Goal: Task Accomplishment & Management: Manage account settings

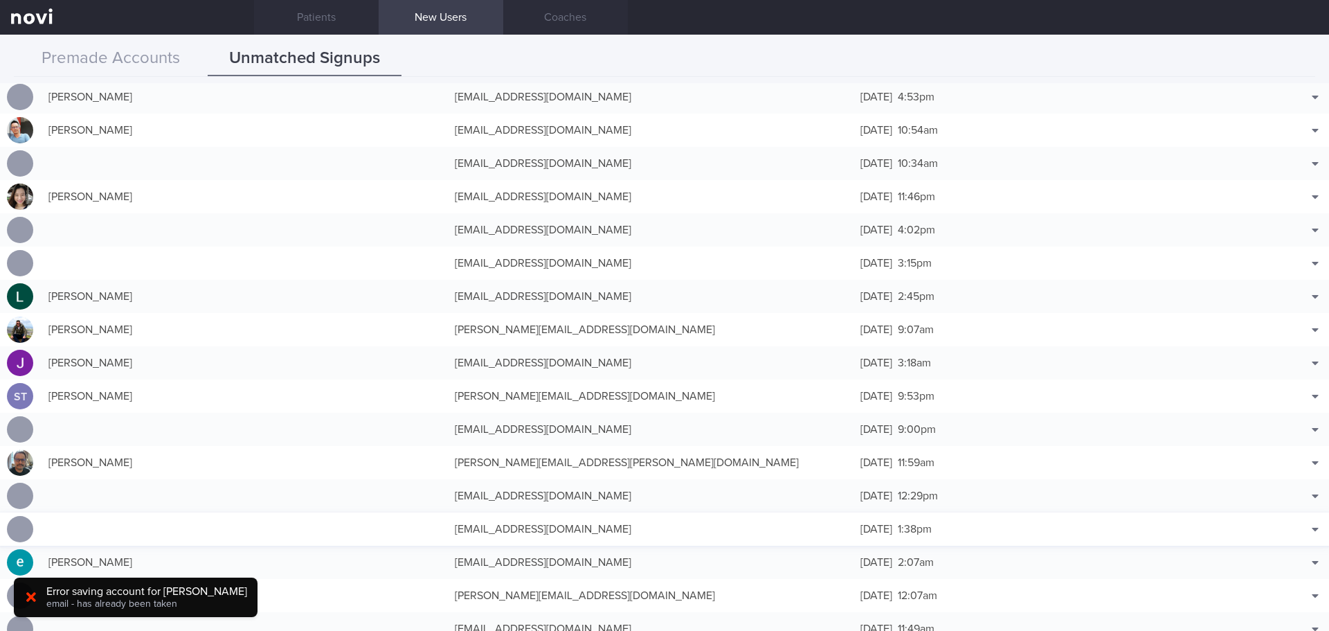
scroll to position [61758, 0]
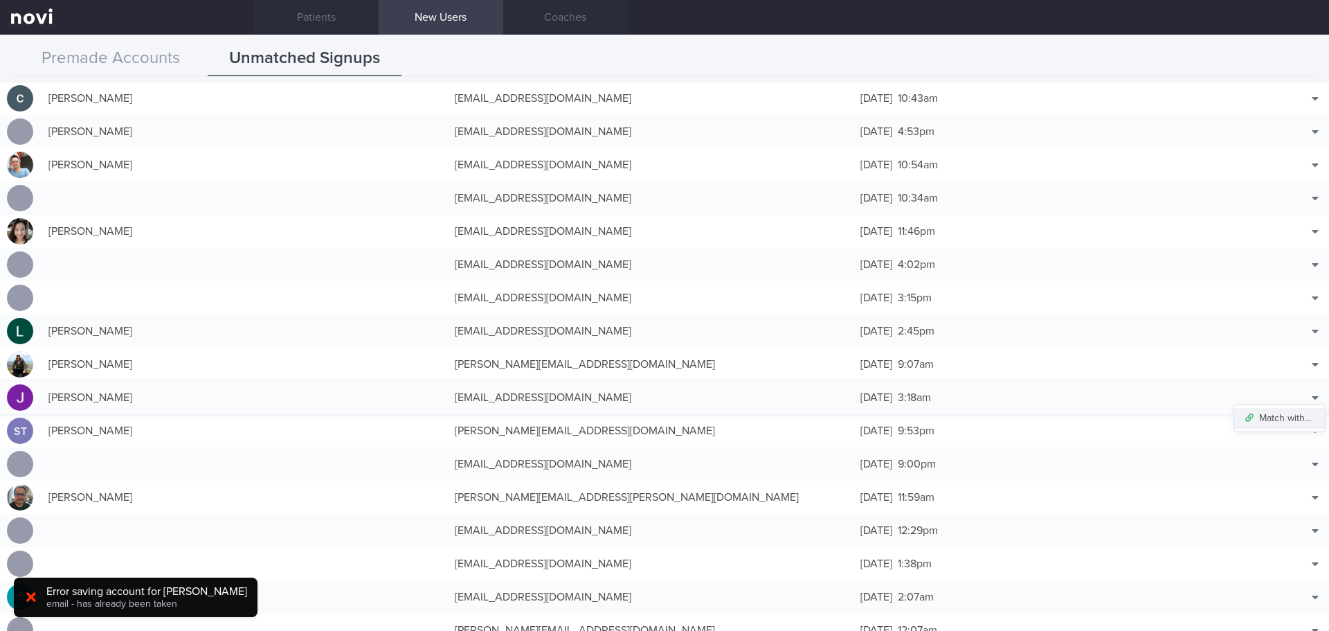
click at [1280, 422] on button "Match with..." at bounding box center [1280, 418] width 91 height 21
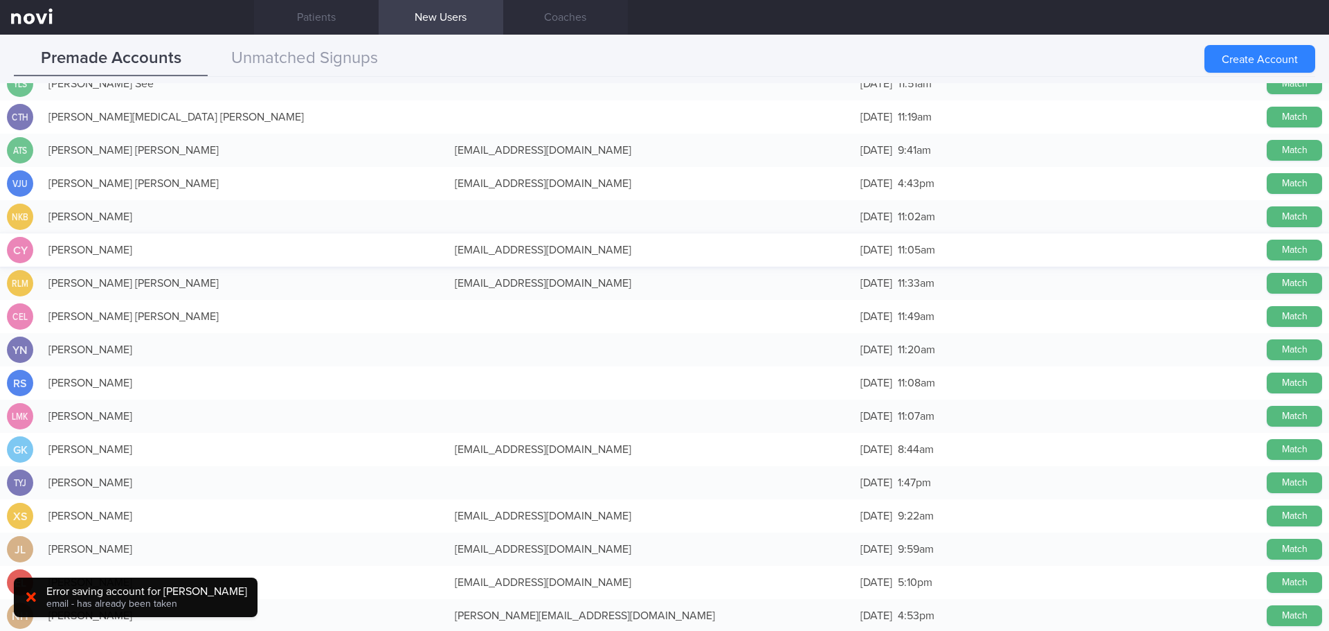
scroll to position [0, 0]
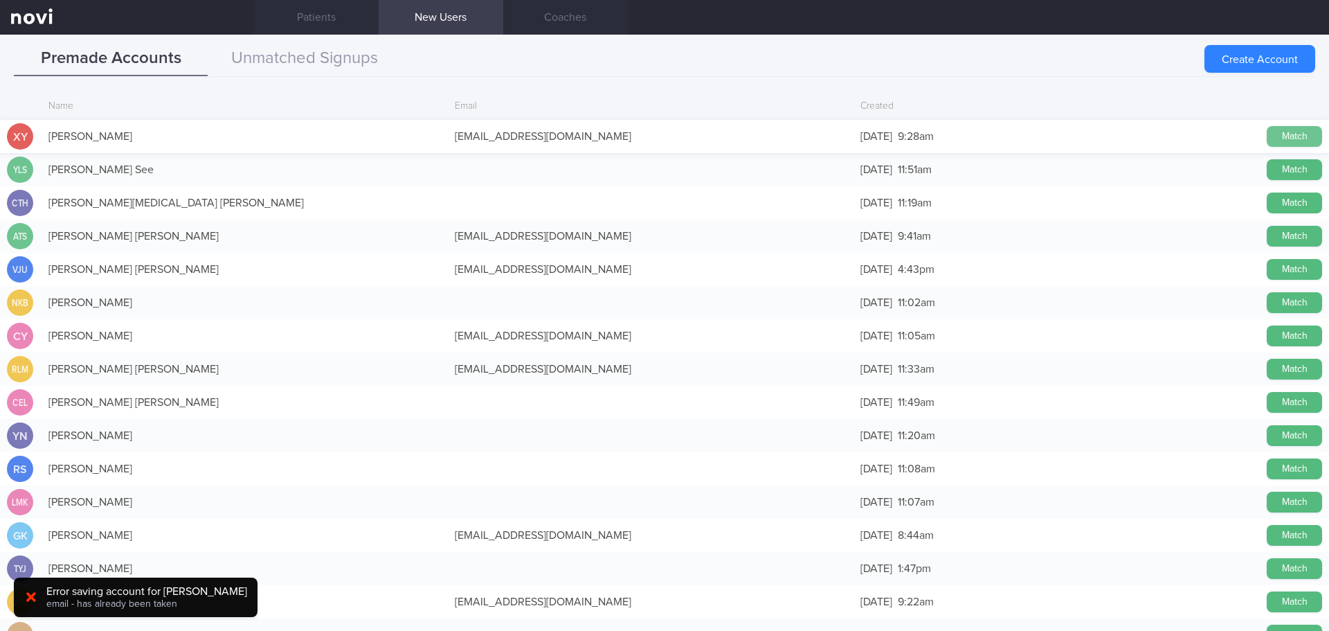
click at [1268, 137] on button "Match" at bounding box center [1294, 136] width 55 height 21
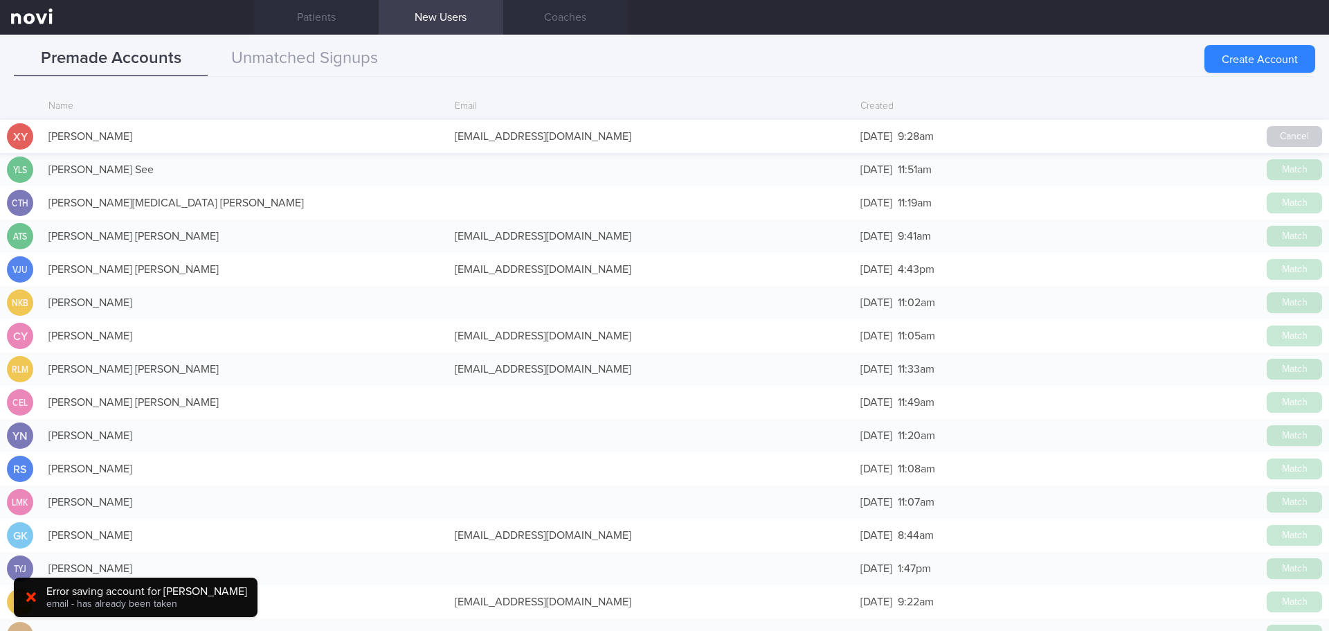
scroll to position [61755, 0]
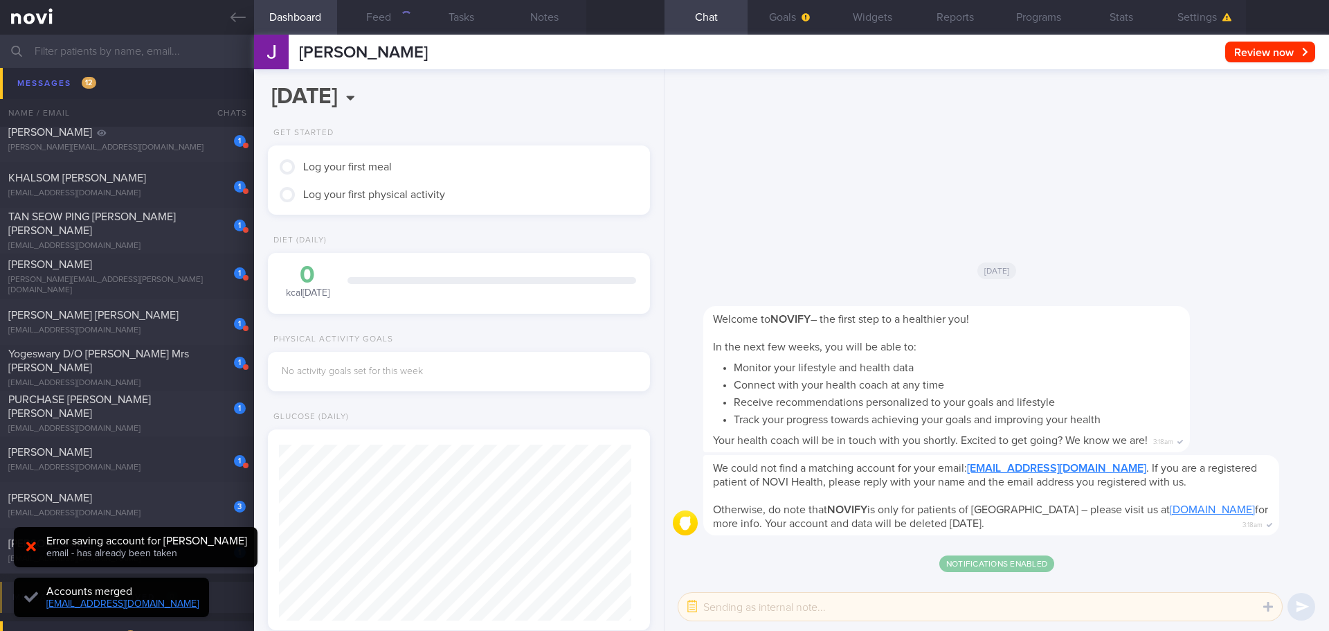
scroll to position [176, 353]
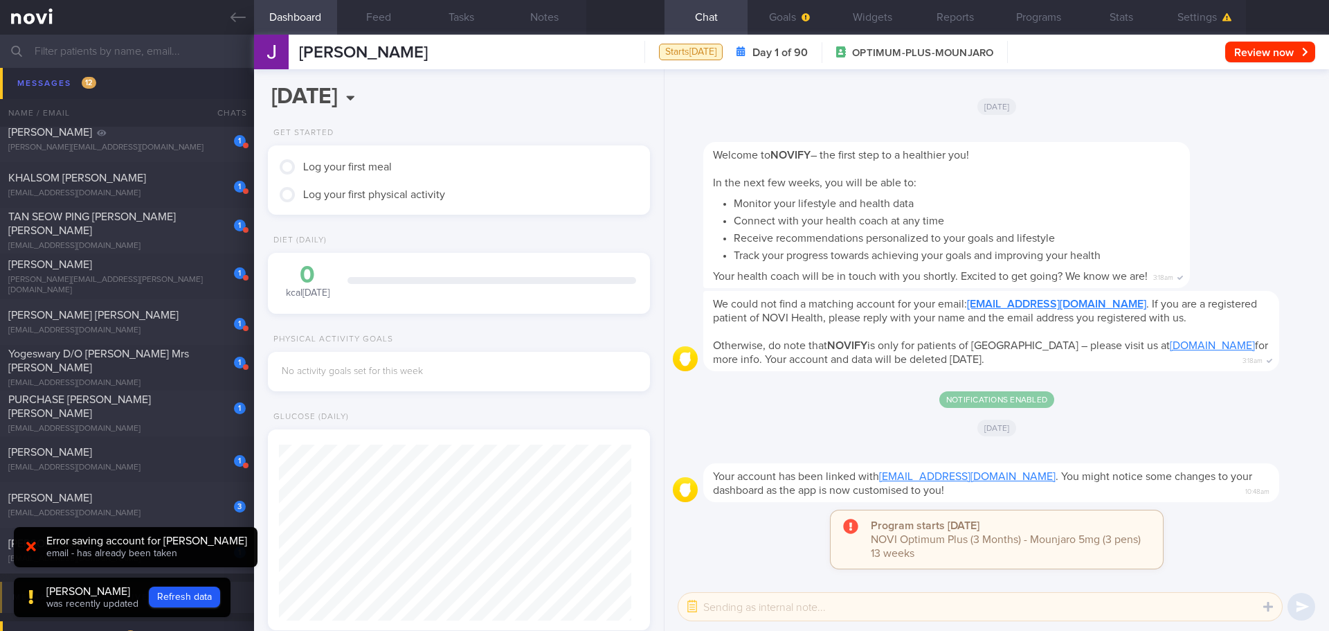
click at [1160, 404] on div "Notifications enabled" at bounding box center [997, 393] width 648 height 28
click at [1190, 15] on button "Settings" at bounding box center [1204, 17] width 83 height 35
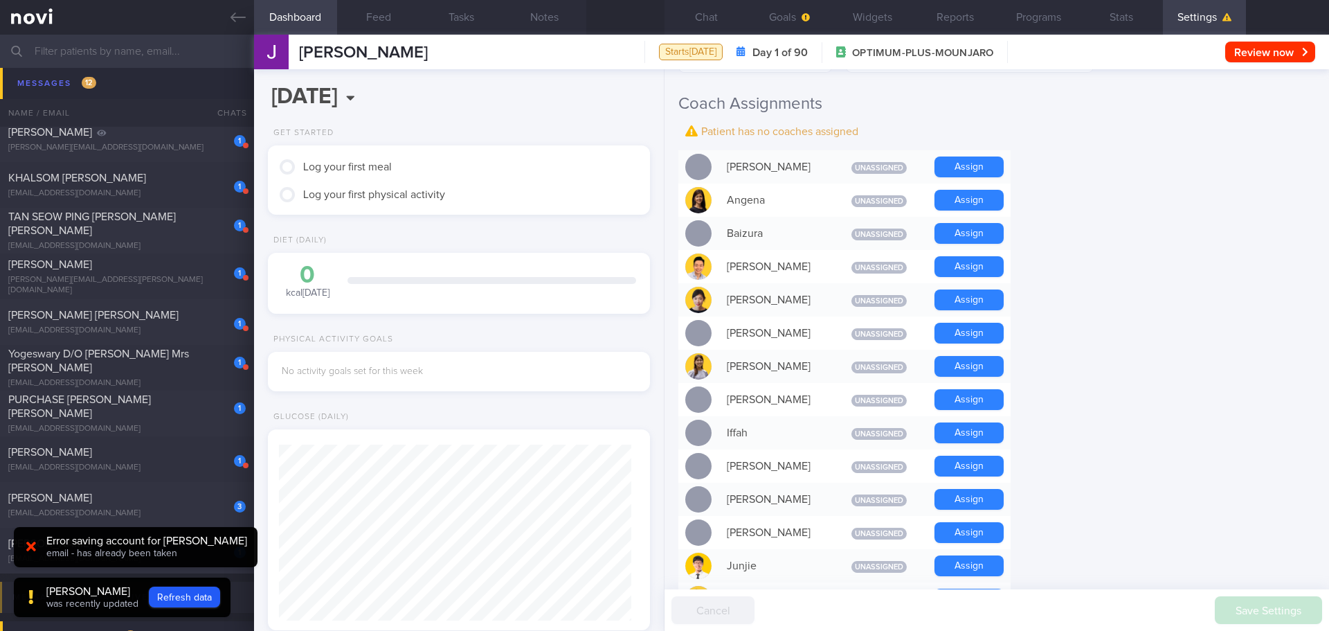
scroll to position [346, 0]
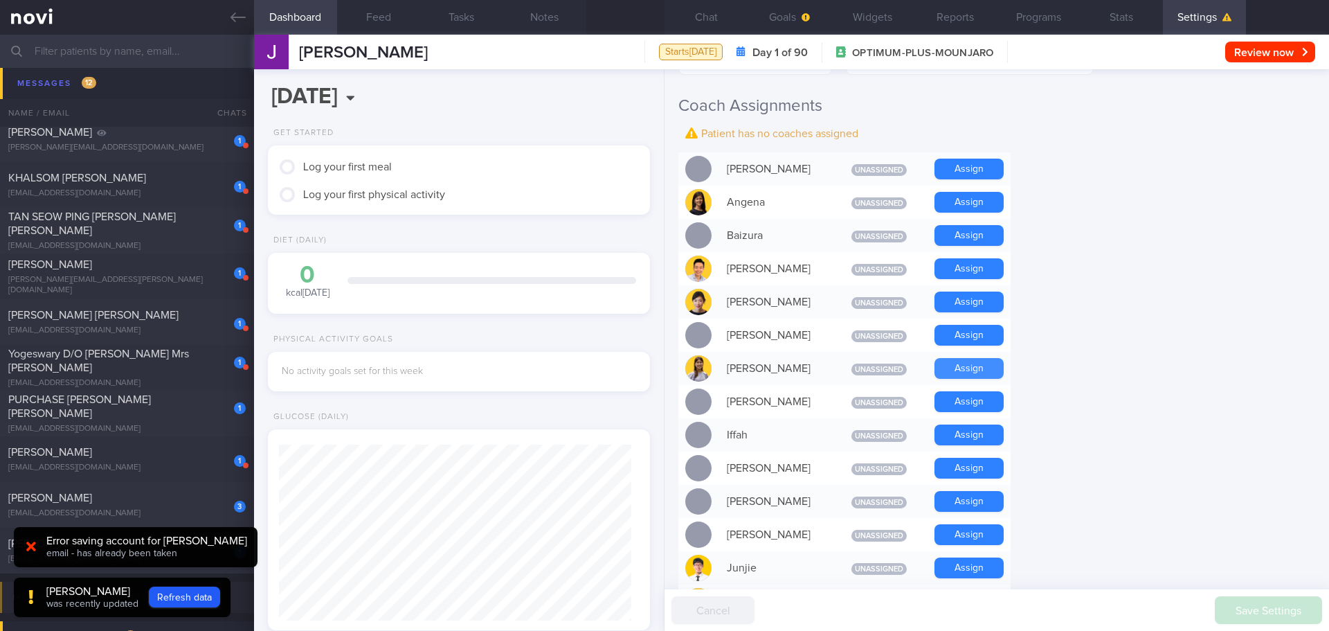
click at [974, 360] on button "Assign" at bounding box center [969, 368] width 69 height 21
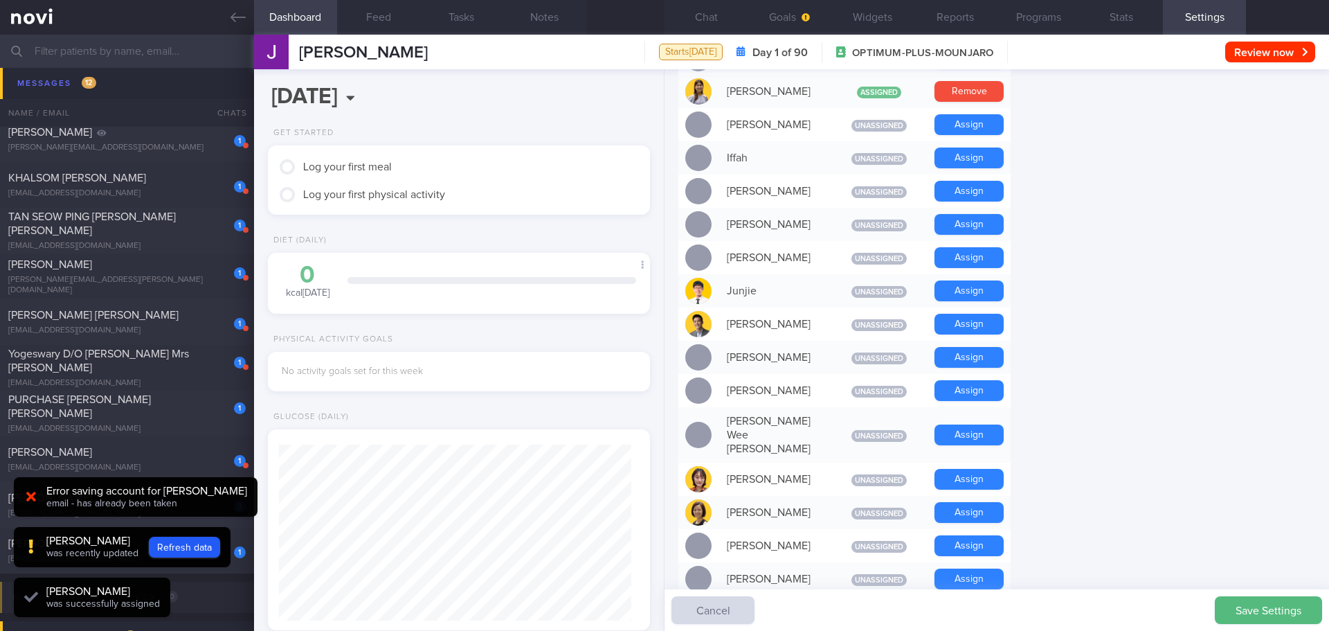
scroll to position [176, 353]
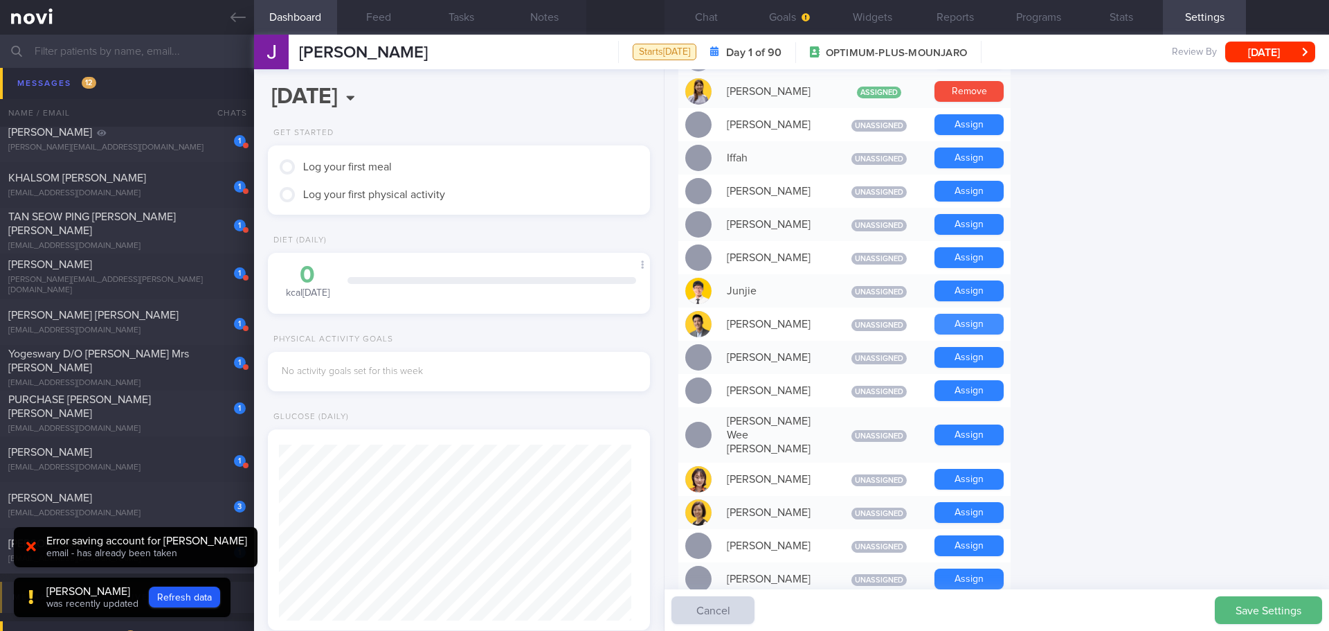
click at [967, 320] on button "Assign" at bounding box center [969, 324] width 69 height 21
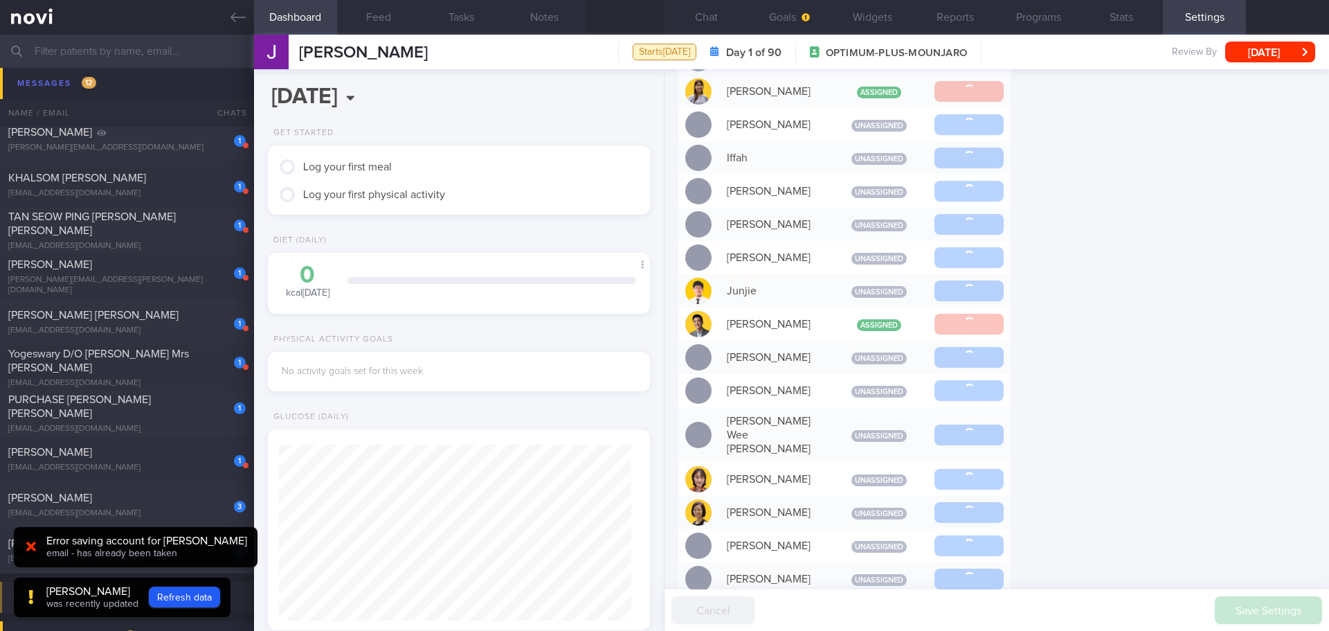
click at [1101, 357] on form "Profile Display Name [PERSON_NAME] Email [EMAIL_ADDRESS][DOMAIN_NAME] Login Met…" at bounding box center [997, 397] width 637 height 1653
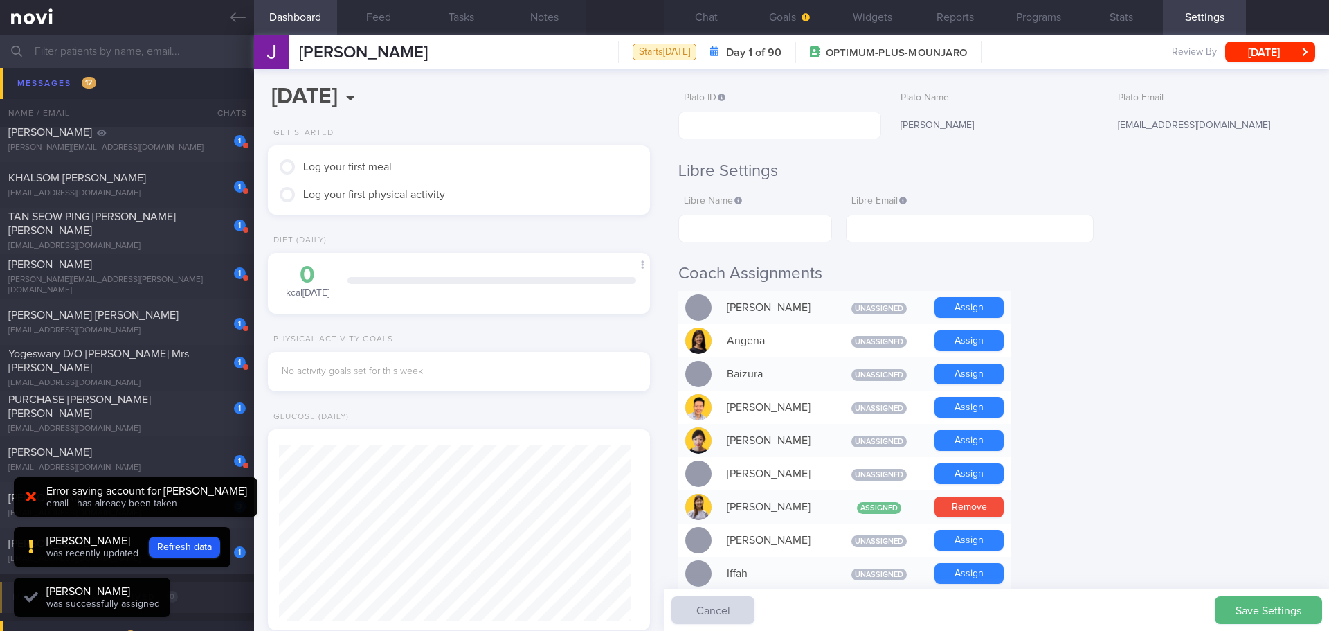
scroll to position [0, 0]
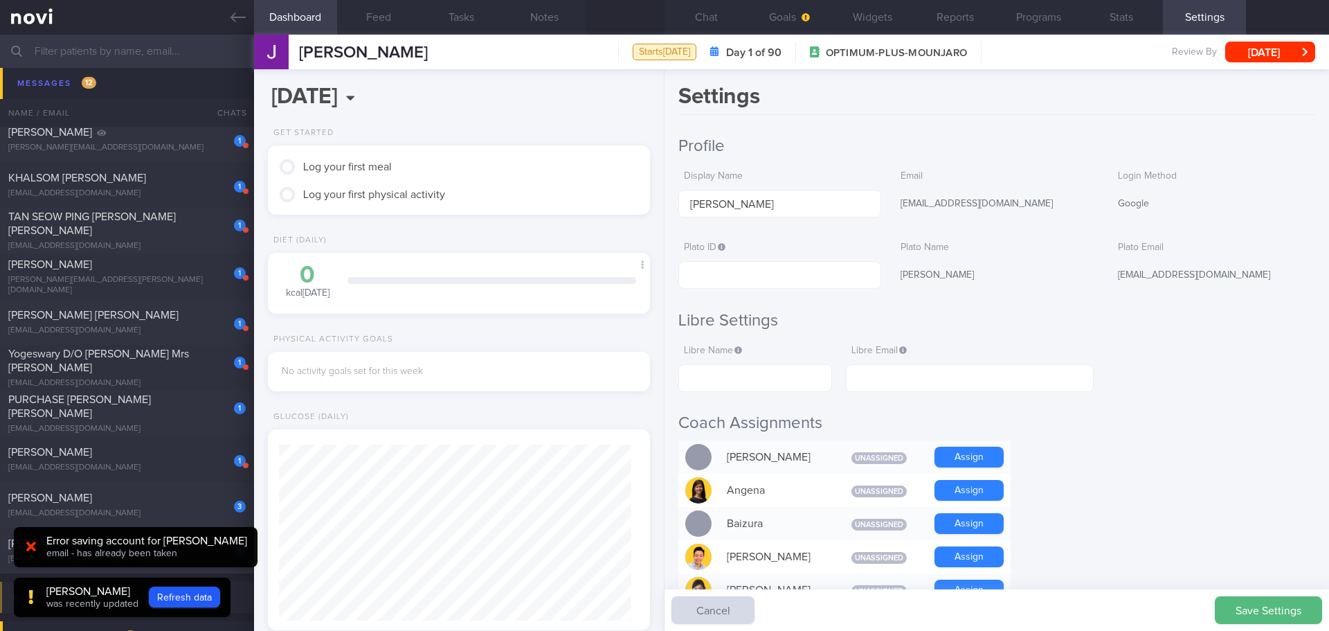
click at [722, 277] on input "text" at bounding box center [780, 275] width 203 height 28
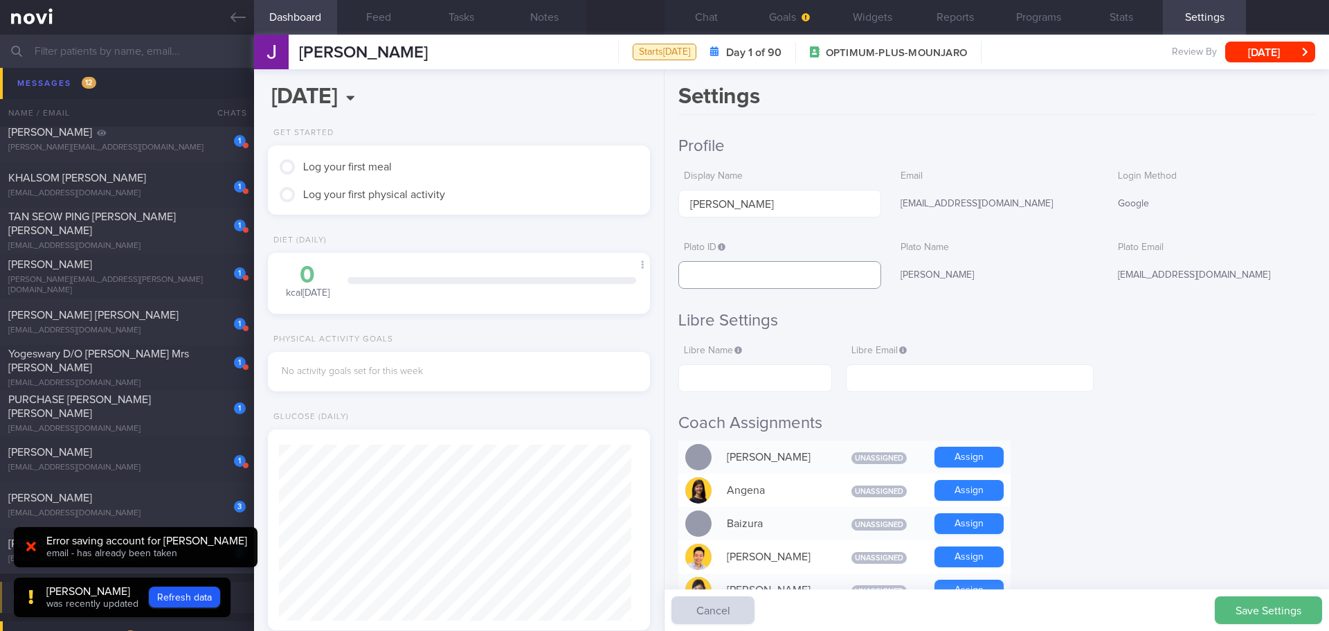
paste input "4c48f9e54641474f98b3ad74731ab8df"
type input "4c48f9e54641474f98b3ad74731ab8df"
click at [785, 6] on button "Goals" at bounding box center [789, 17] width 83 height 35
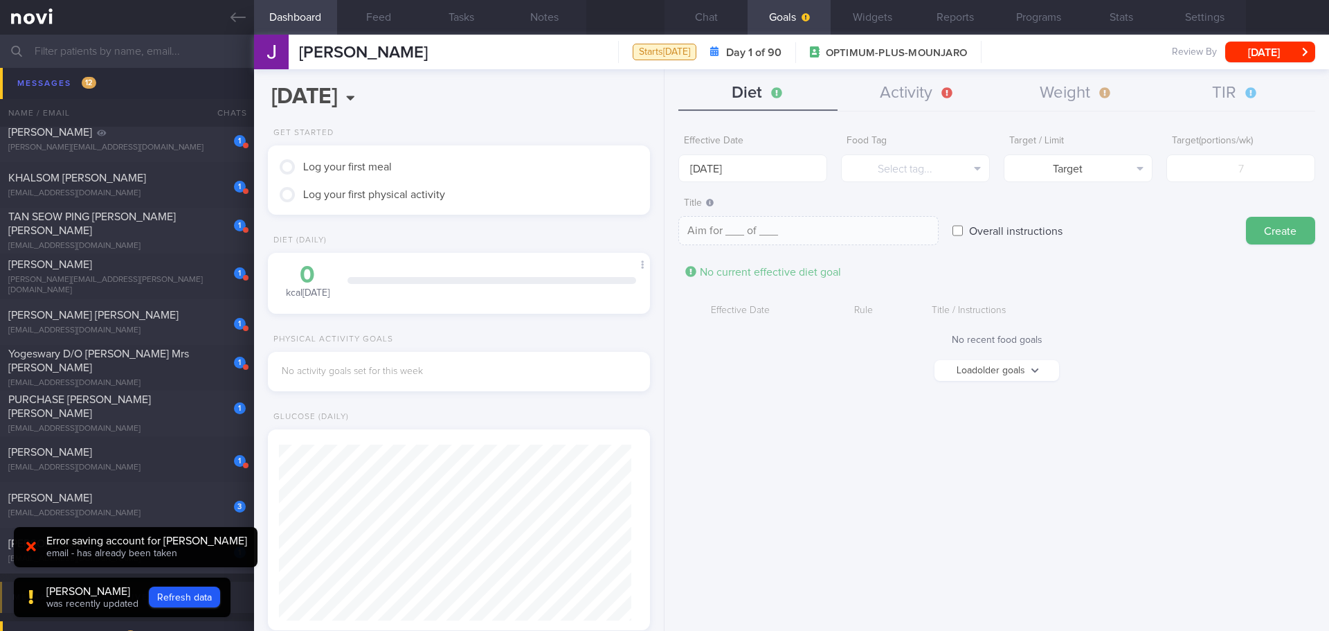
click at [854, 392] on form "Effective Date [DATE] Food Tag Select tag... Select tag... Calories Carbs Prote…" at bounding box center [997, 261] width 637 height 267
click at [1206, 274] on form "Effective Date [DATE] Food Tag Select tag... Select tag... Calories Carbs Prote…" at bounding box center [997, 261] width 637 height 267
click at [1191, 23] on button "Settings" at bounding box center [1204, 17] width 83 height 35
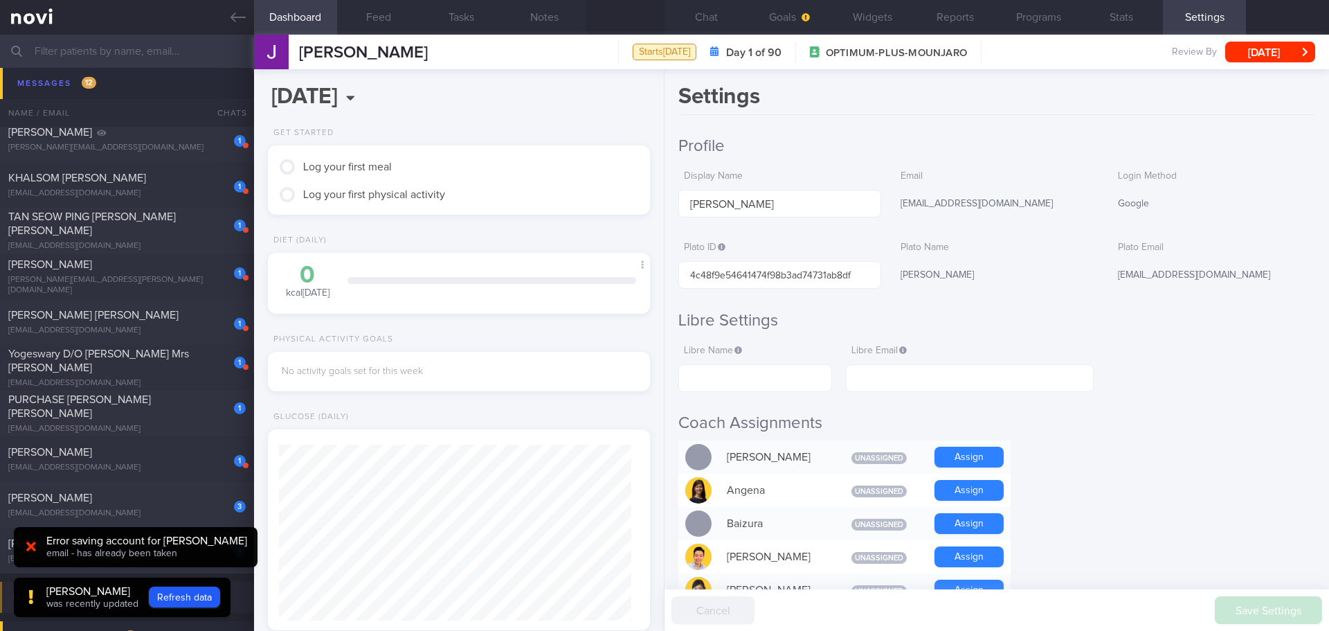
click at [922, 145] on h2 "Profile" at bounding box center [997, 146] width 637 height 21
click at [1105, 326] on h2 "Libre Settings" at bounding box center [997, 320] width 637 height 21
click at [787, 13] on button "Goals" at bounding box center [789, 17] width 83 height 35
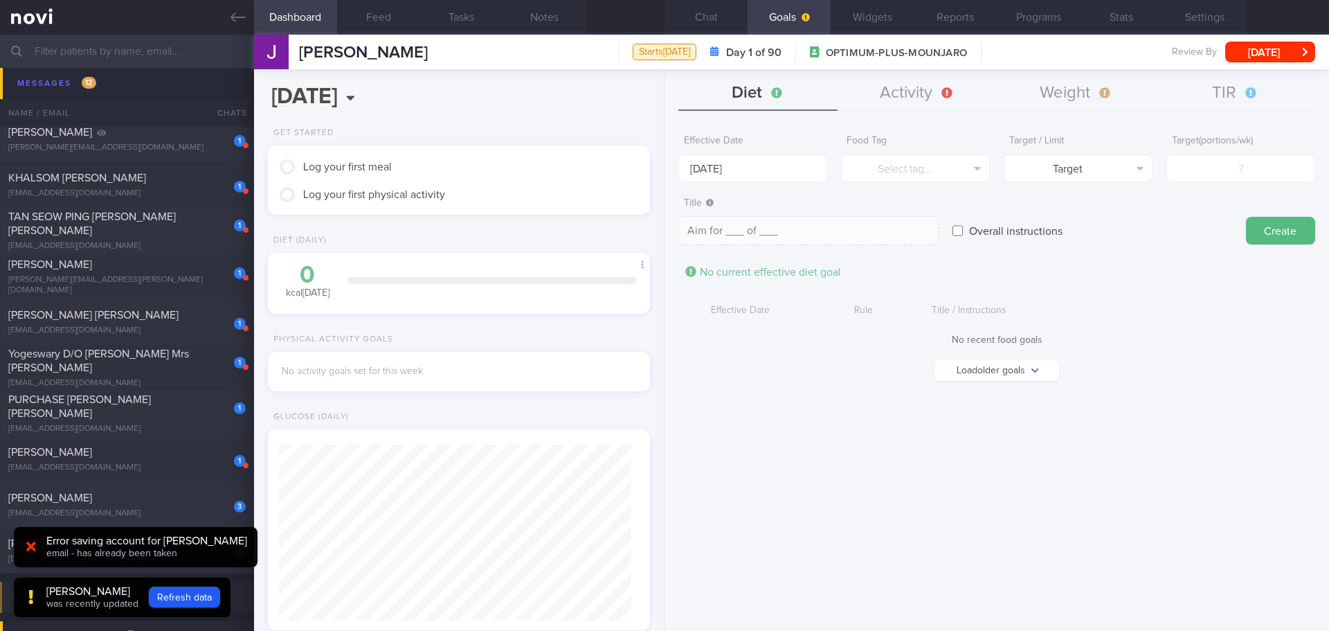
click at [913, 431] on div "Effective Date [DATE] Food Tag Select tag... Select tag... Calories Carbs Prote…" at bounding box center [997, 374] width 665 height 513
click at [886, 17] on button "Widgets" at bounding box center [872, 17] width 83 height 35
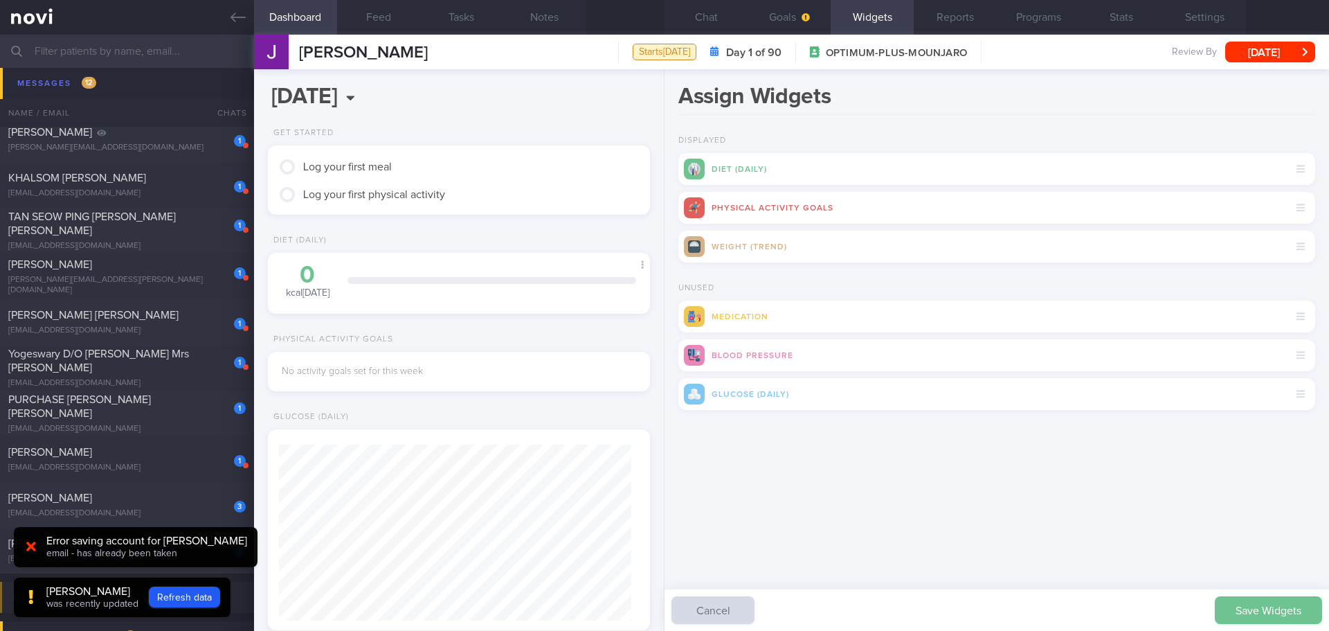
click at [1233, 605] on button "Save Widgets" at bounding box center [1268, 610] width 107 height 28
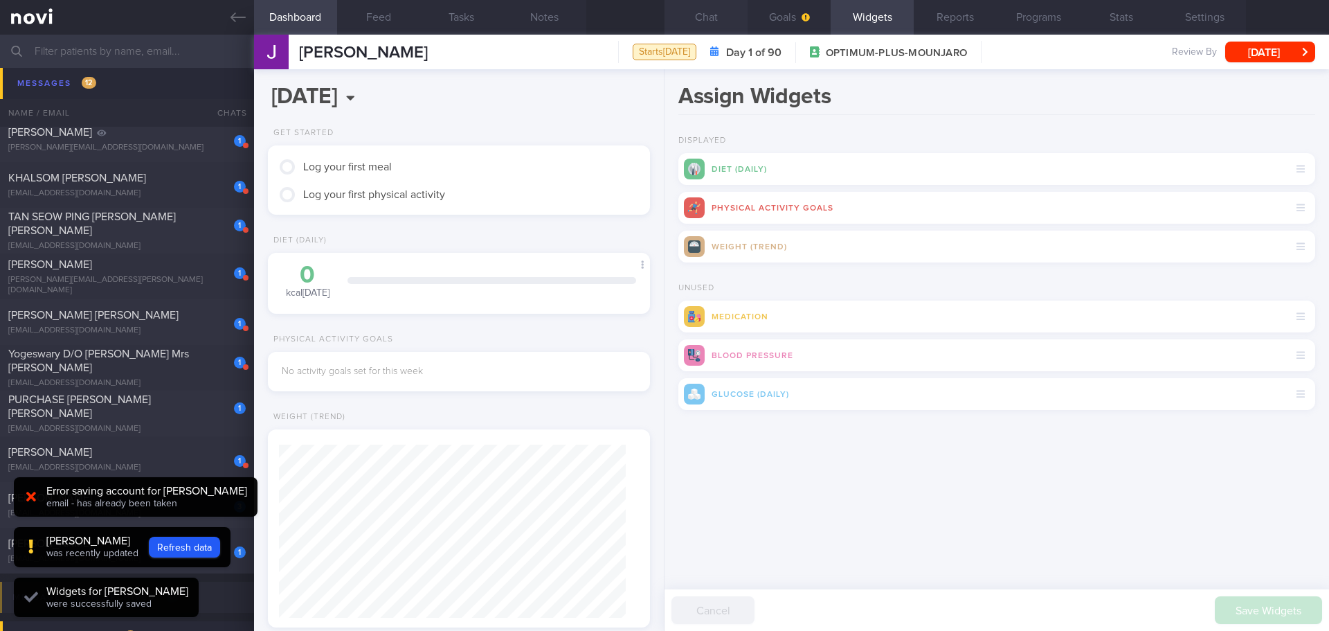
click at [709, 12] on button "Chat" at bounding box center [706, 17] width 83 height 35
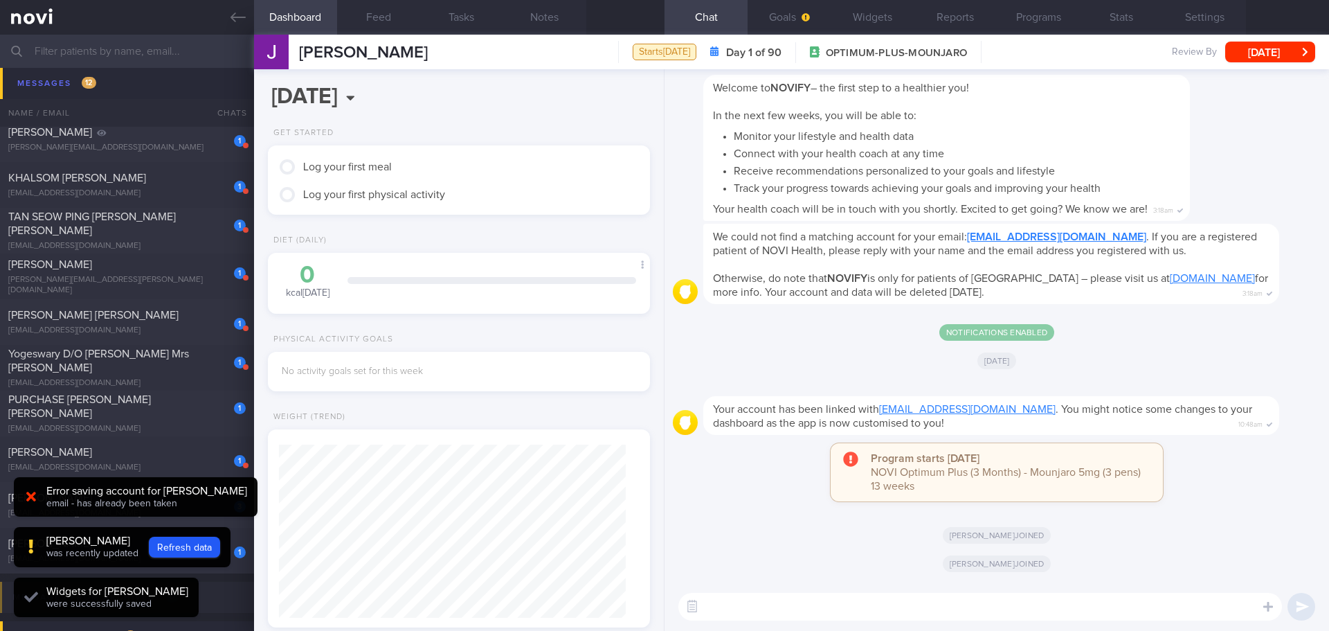
click at [913, 611] on textarea at bounding box center [981, 607] width 604 height 28
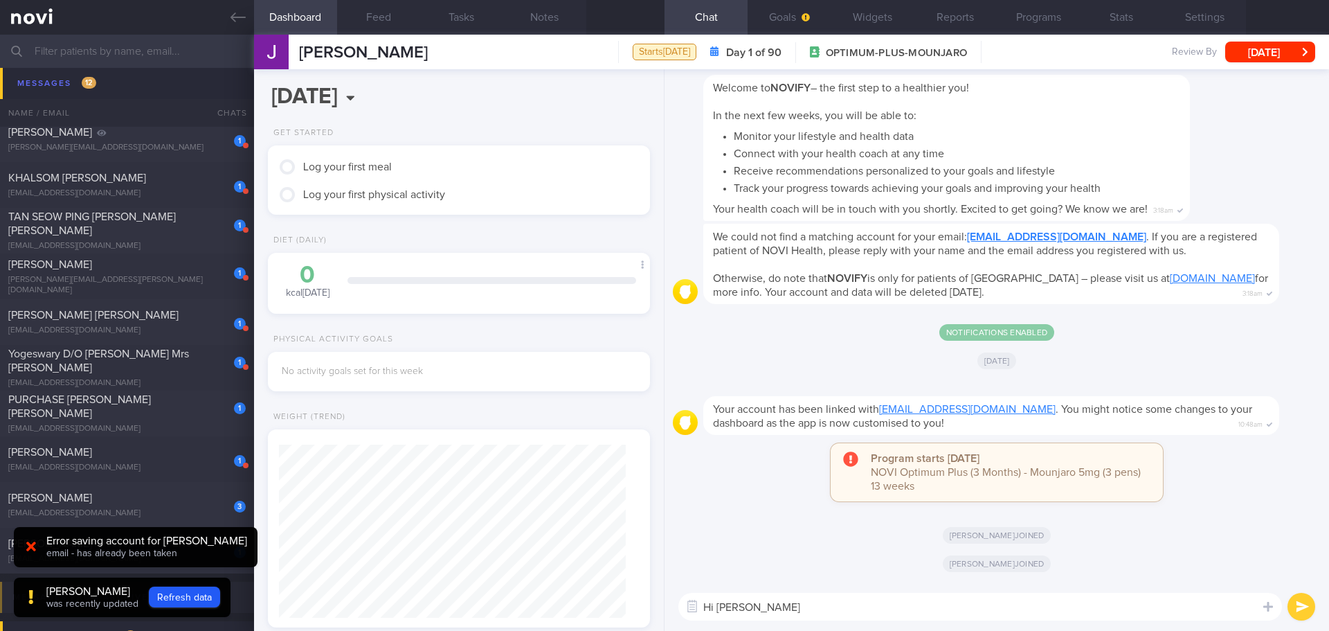
type textarea "Hi [PERSON_NAME]"
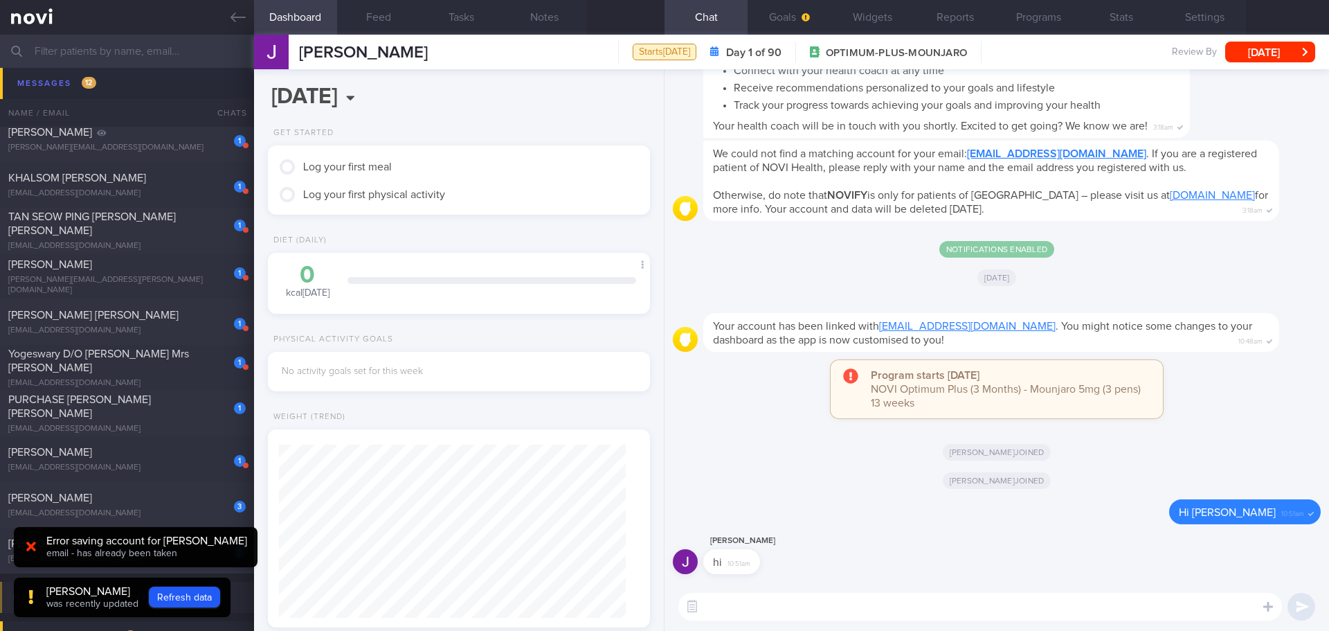
click at [521, 413] on div "Weight (Trend)" at bounding box center [459, 420] width 382 height 17
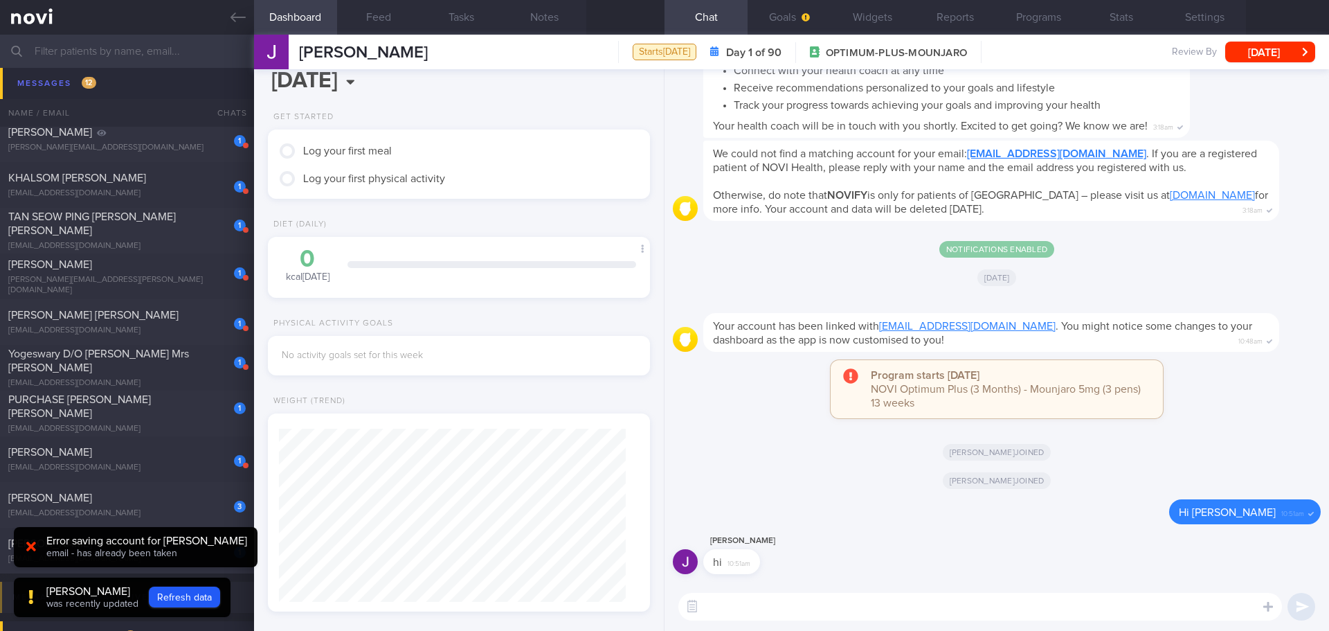
scroll to position [31, 0]
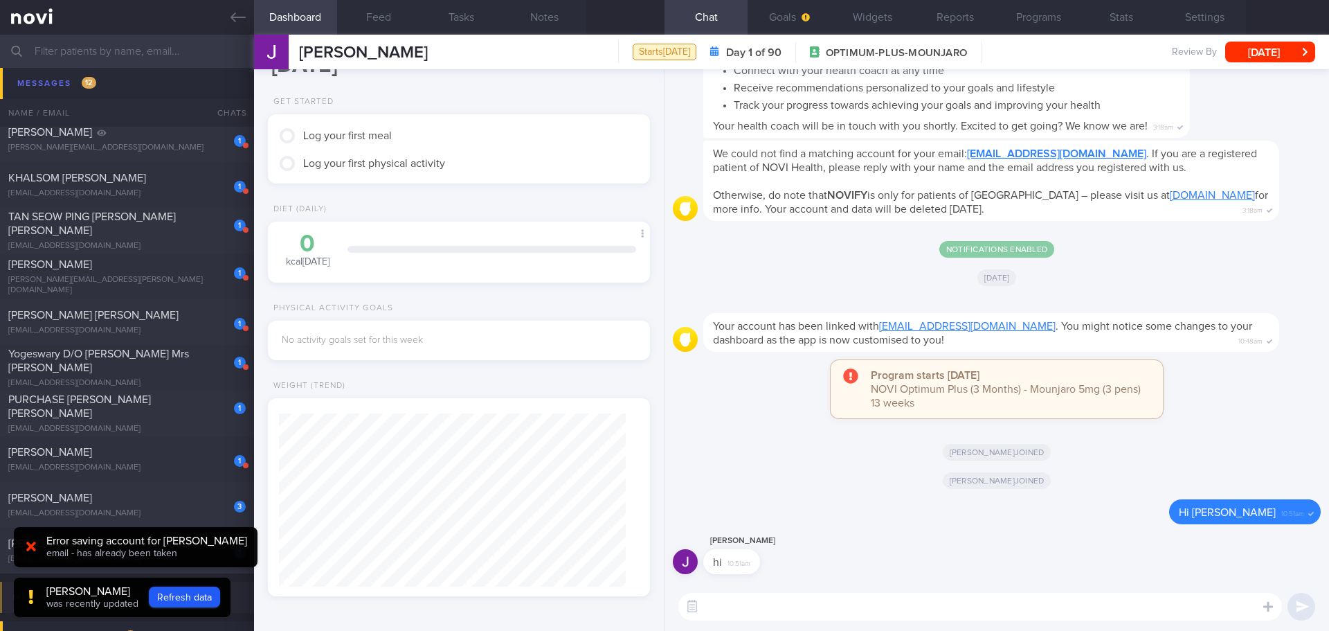
click at [791, 483] on div "[PERSON_NAME] joined" at bounding box center [997, 479] width 648 height 39
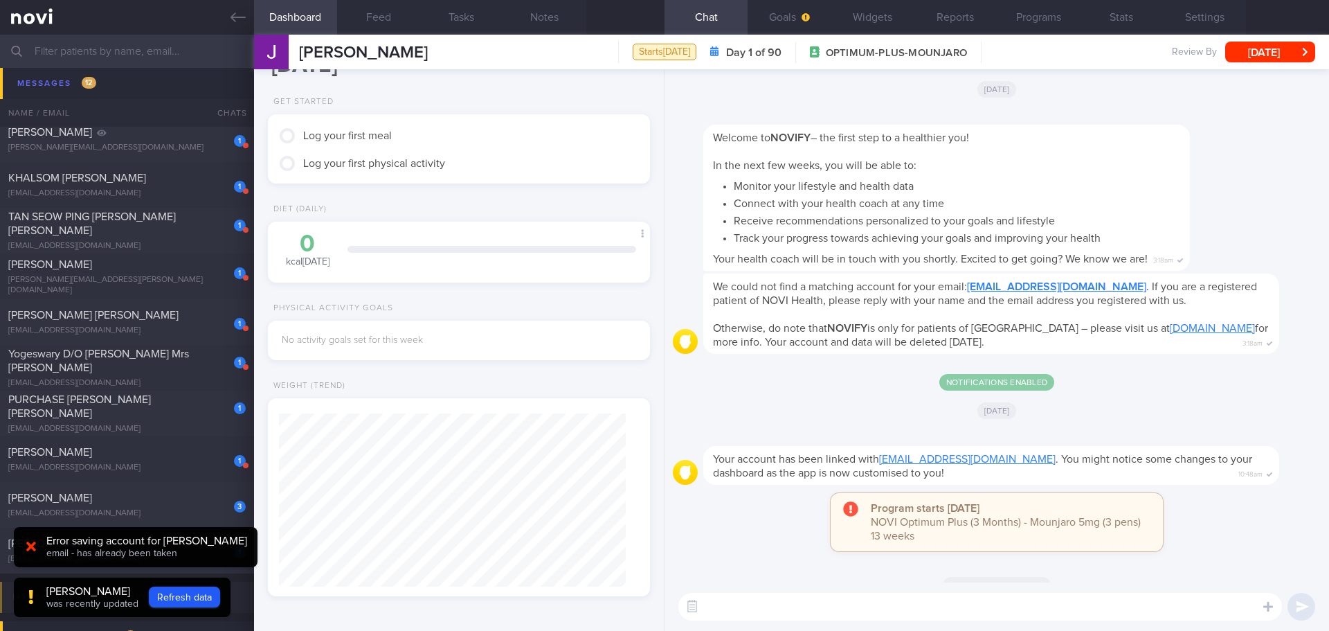
scroll to position [0, 0]
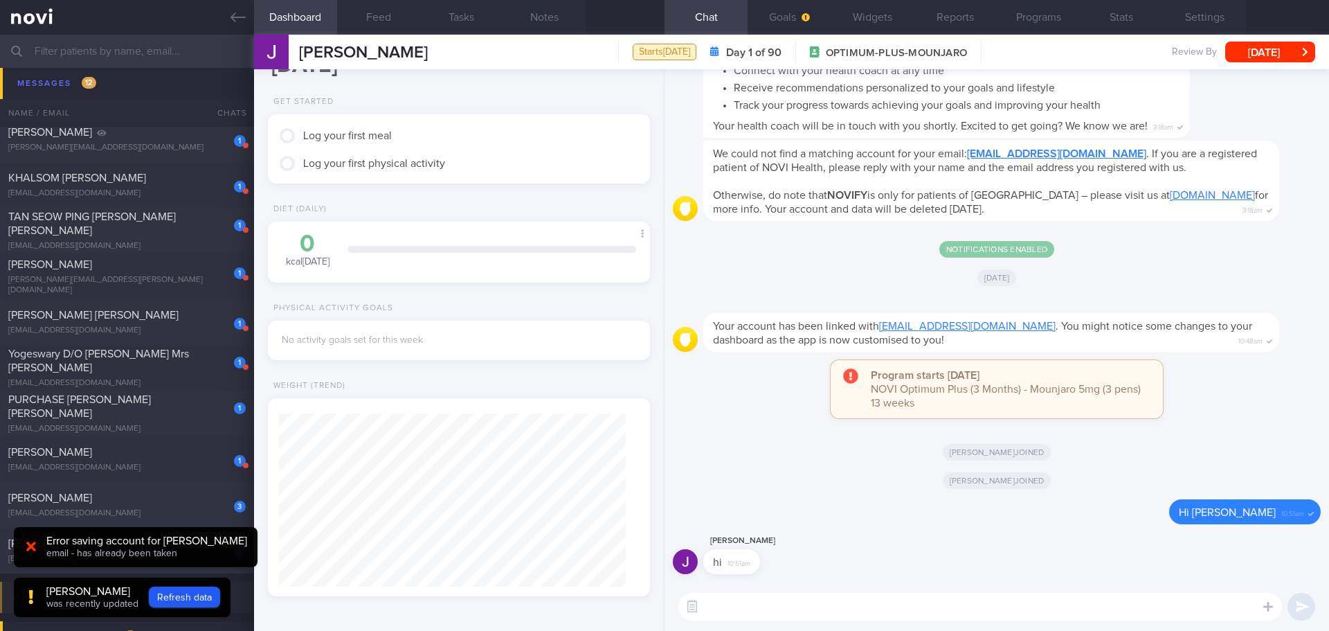
click at [791, 484] on div "[PERSON_NAME] joined" at bounding box center [997, 479] width 648 height 39
click at [767, 606] on textarea at bounding box center [981, 607] width 604 height 28
click at [756, 604] on textarea at bounding box center [981, 607] width 604 height 28
click at [792, 613] on textarea at bounding box center [981, 607] width 604 height 28
click at [868, 498] on div "[PERSON_NAME] joined" at bounding box center [997, 479] width 648 height 39
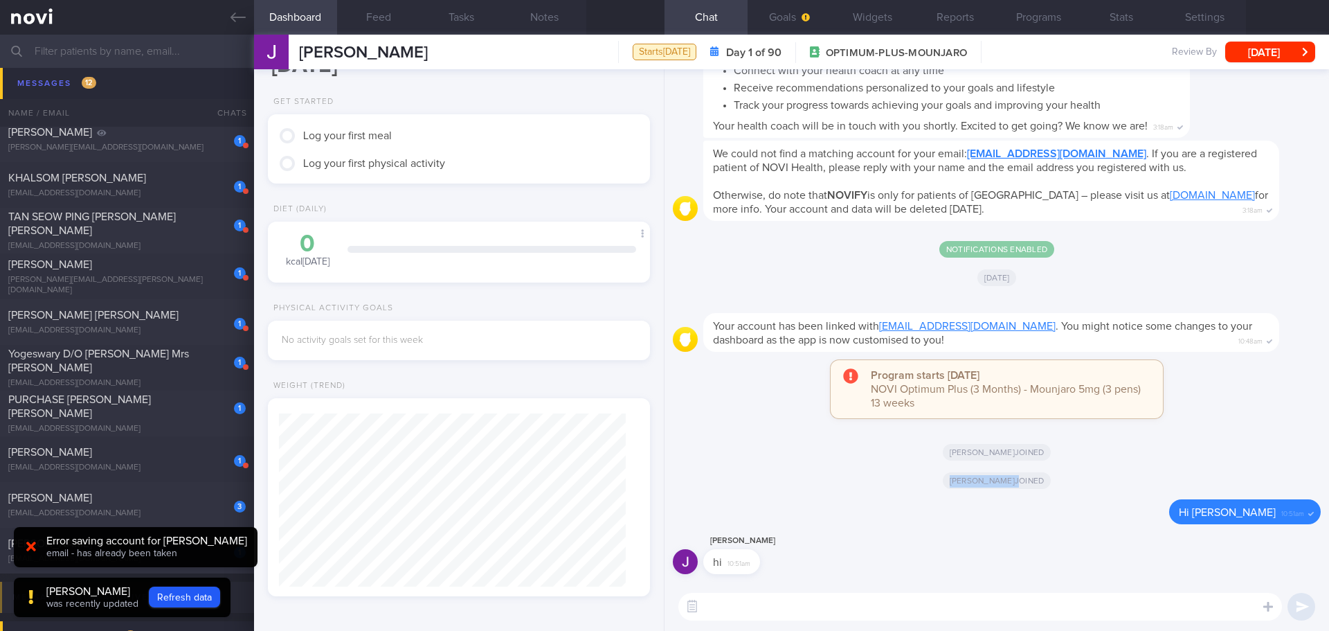
click at [868, 498] on div "[PERSON_NAME] joined" at bounding box center [997, 479] width 648 height 39
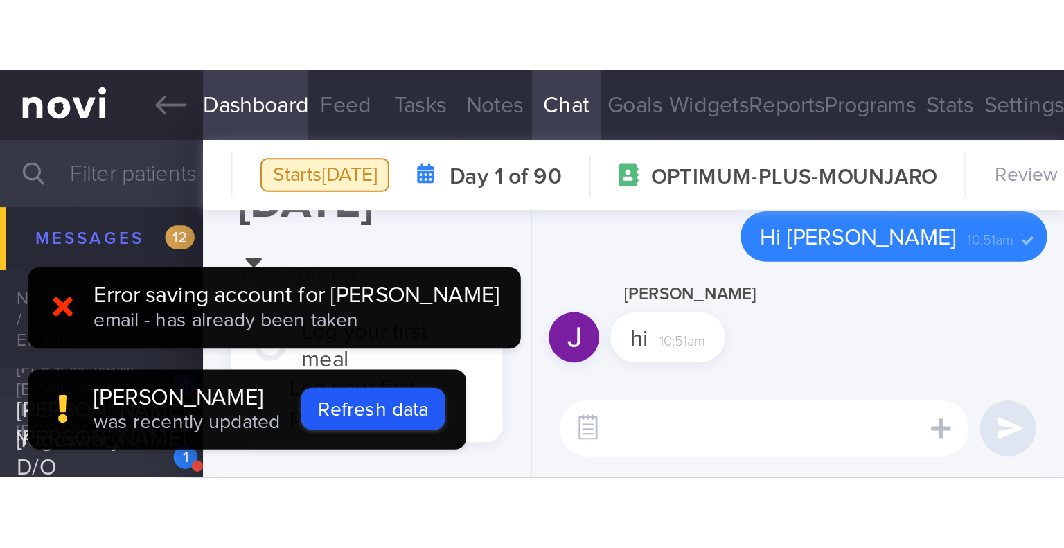
scroll to position [132, 265]
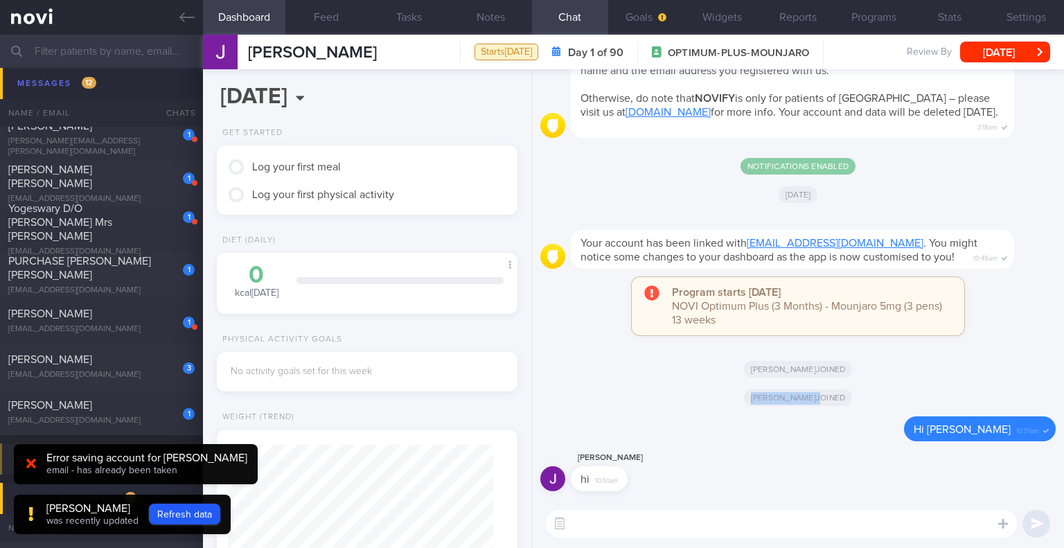
drag, startPoint x: 177, startPoint y: 15, endPoint x: 656, endPoint y: 78, distance: 484.0
click at [177, 15] on link at bounding box center [101, 17] width 203 height 35
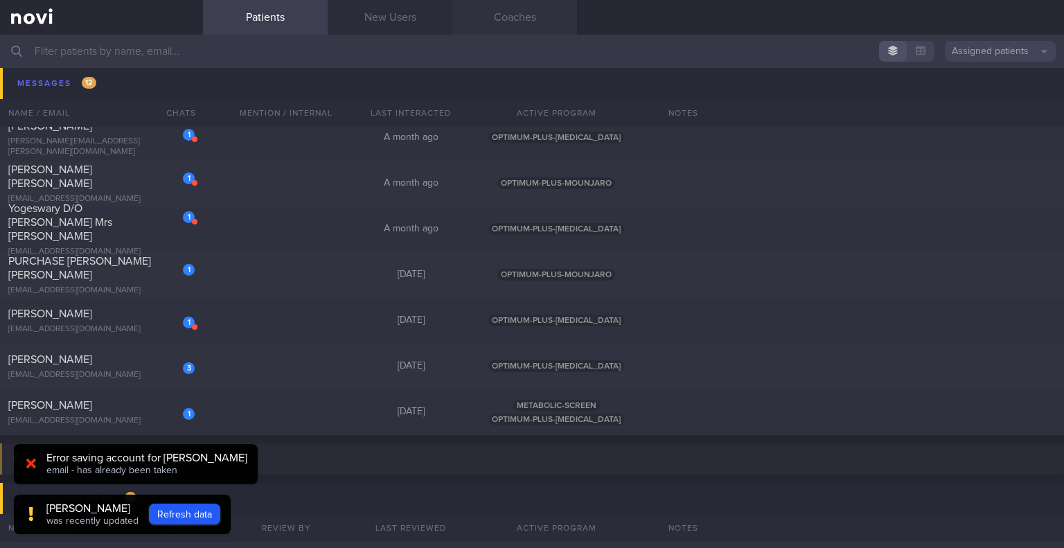
click at [529, 25] on link "Coaches" at bounding box center [514, 17] width 125 height 35
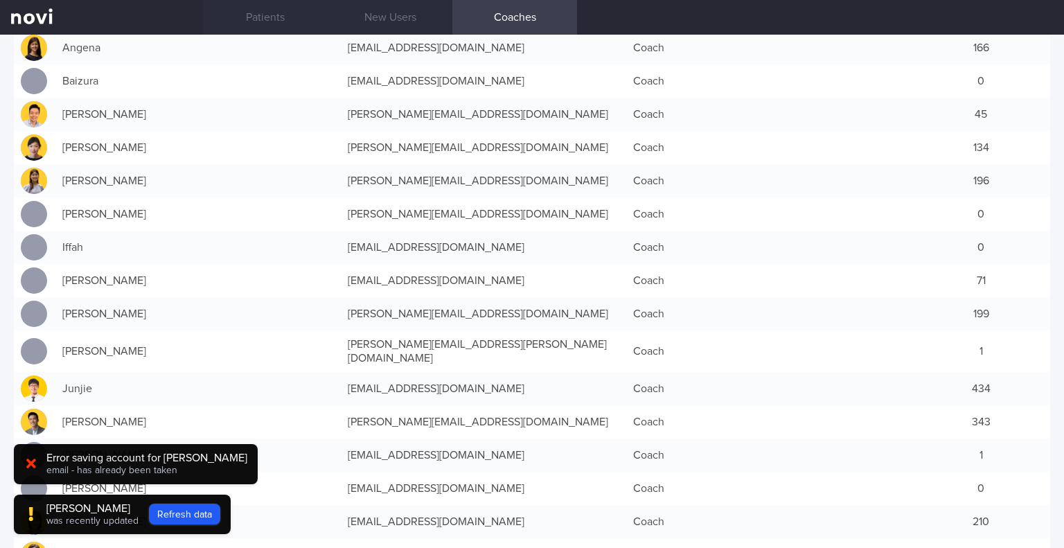
scroll to position [138, 0]
click at [163, 512] on button "Refresh data" at bounding box center [184, 513] width 71 height 21
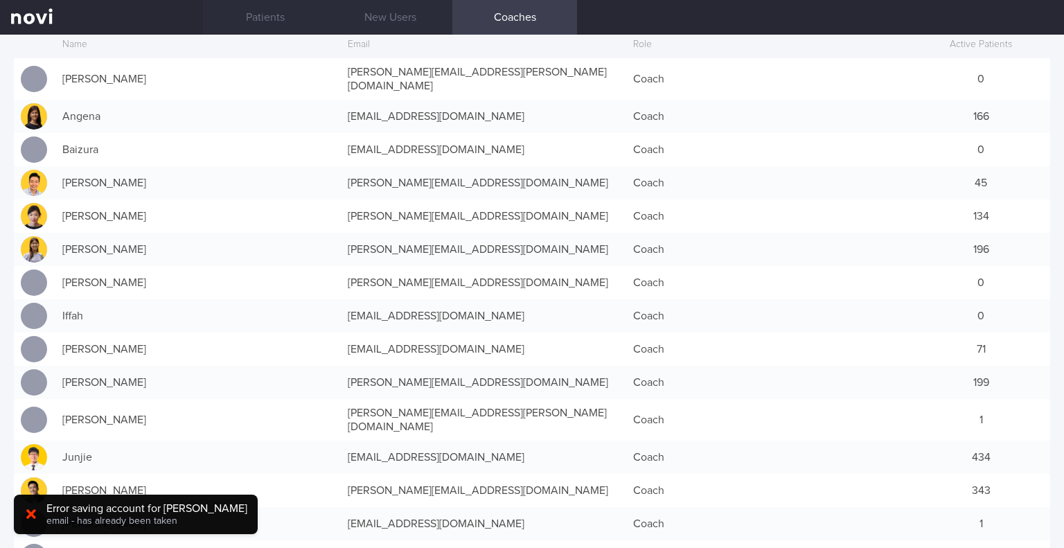
scroll to position [0, 0]
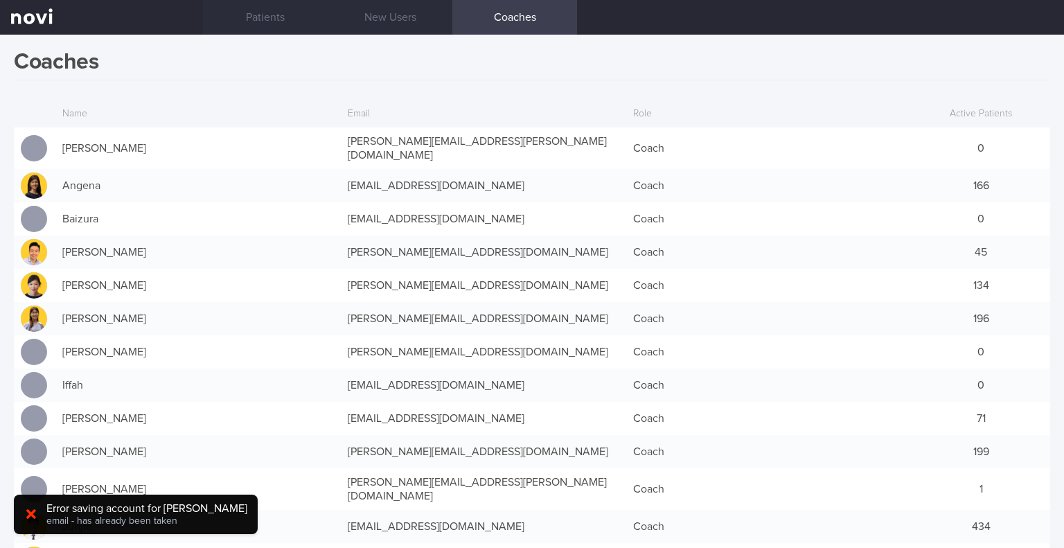
click at [35, 518] on icon at bounding box center [31, 514] width 10 height 14
